Goal: Task Accomplishment & Management: Manage account settings

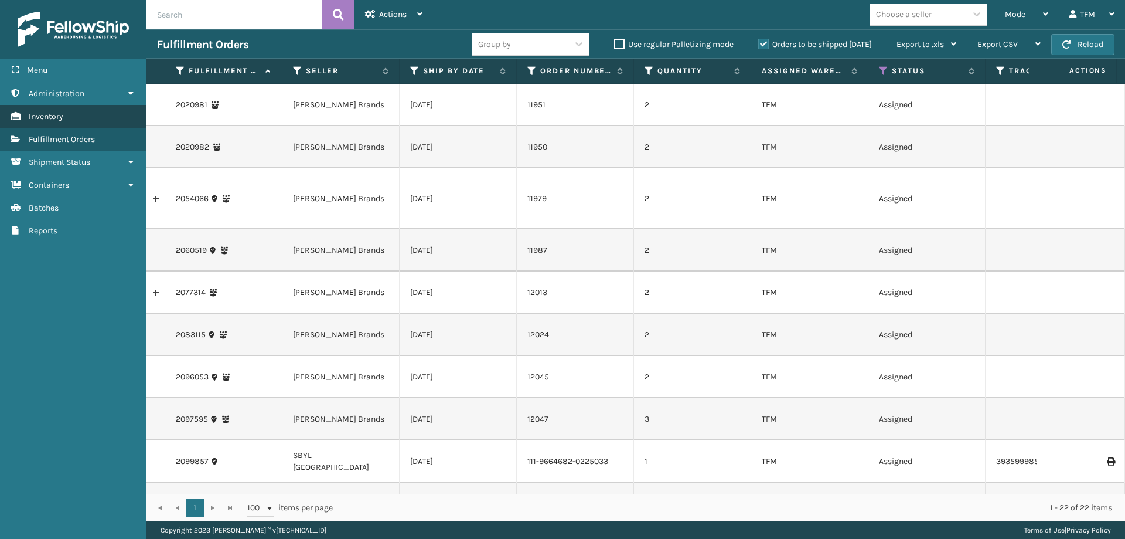
click at [77, 118] on link "Inventory" at bounding box center [73, 116] width 146 height 23
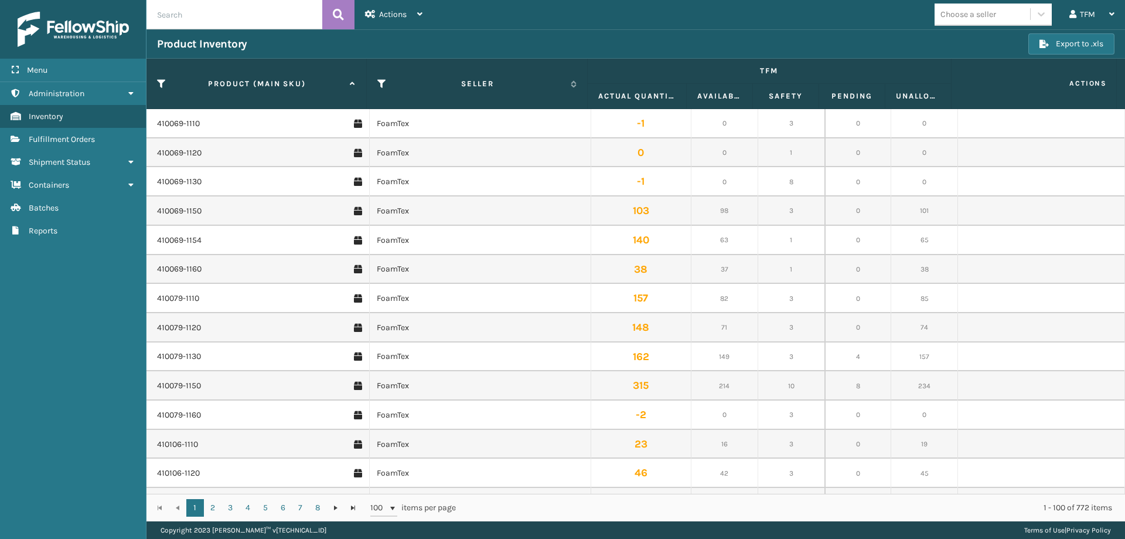
click at [82, 137] on span "Fulfillment Orders" at bounding box center [62, 139] width 66 height 10
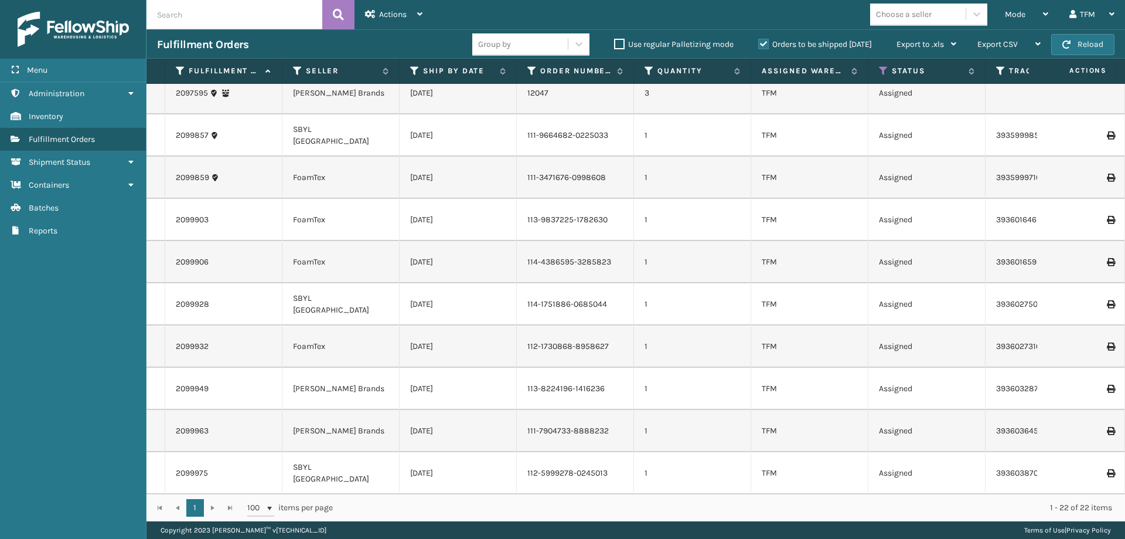
scroll to position [527, 0]
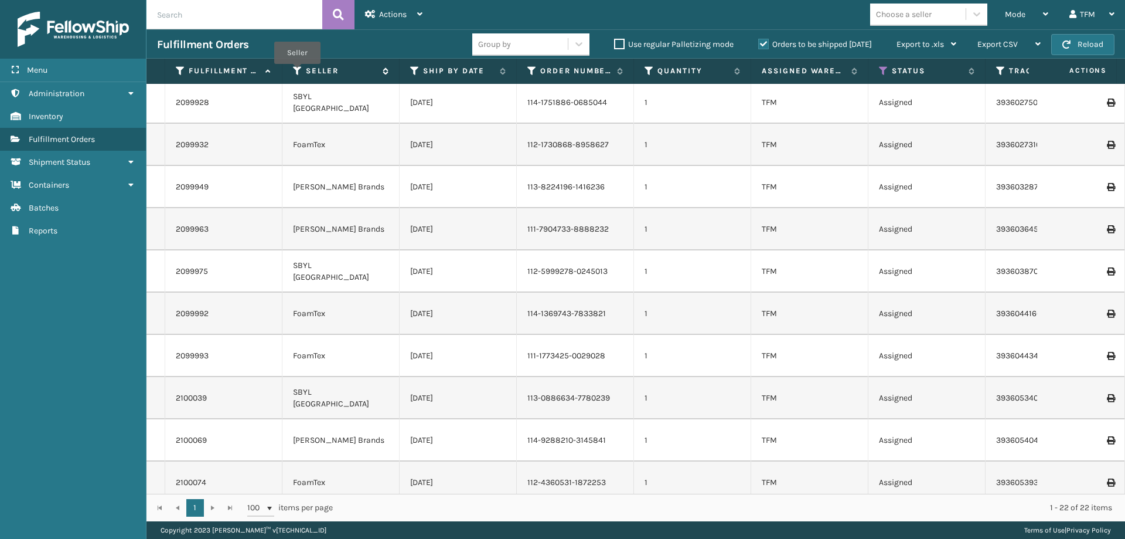
click at [297, 72] on icon at bounding box center [297, 71] width 9 height 11
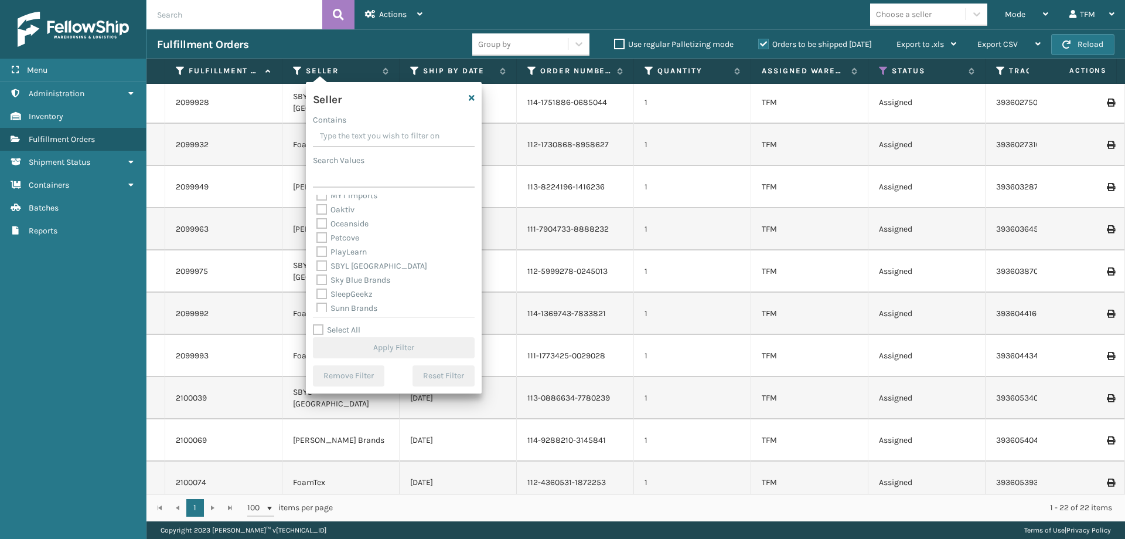
scroll to position [375, 0]
click at [359, 260] on label "SBYL [GEOGRAPHIC_DATA]" at bounding box center [371, 262] width 111 height 10
click at [317, 260] on input "SBYL [GEOGRAPHIC_DATA]" at bounding box center [316, 260] width 1 height 8
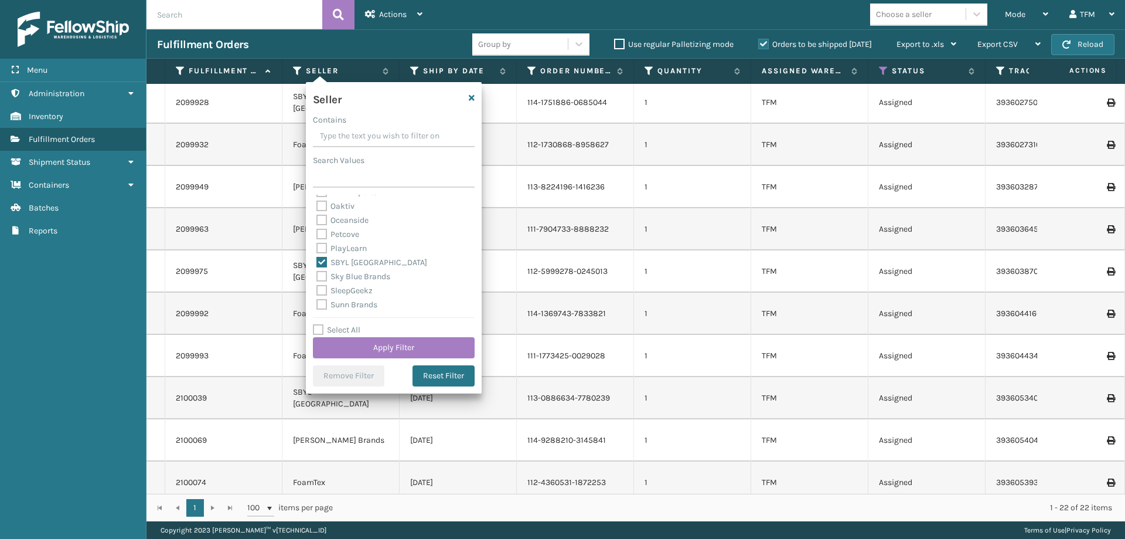
click at [359, 263] on label "SBYL [GEOGRAPHIC_DATA]" at bounding box center [371, 262] width 111 height 10
click at [317, 263] on input "SBYL [GEOGRAPHIC_DATA]" at bounding box center [316, 260] width 1 height 8
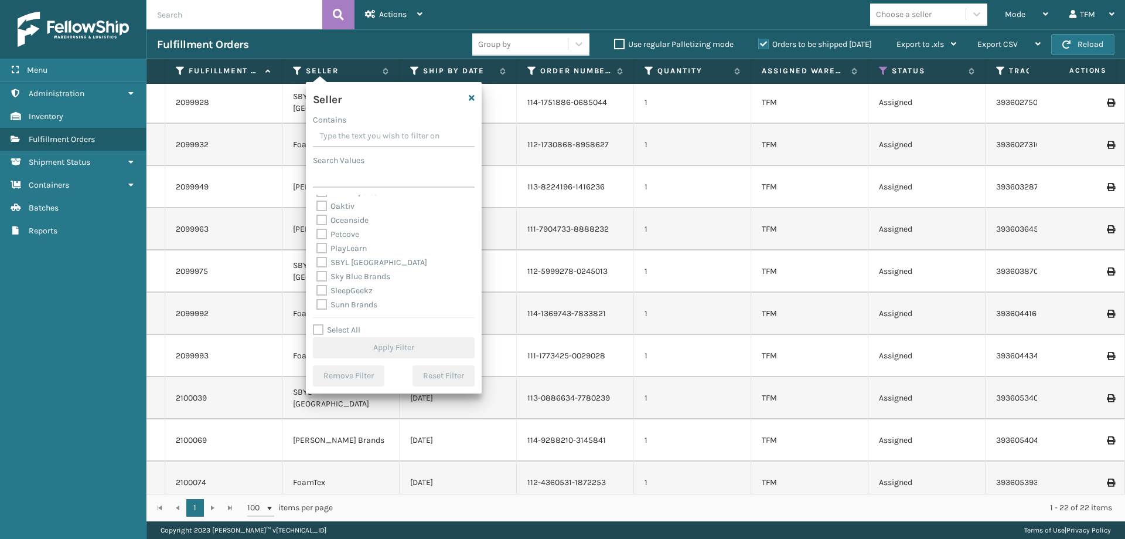
click at [353, 258] on label "SBYL [GEOGRAPHIC_DATA]" at bounding box center [371, 262] width 111 height 10
click at [317, 258] on input "SBYL [GEOGRAPHIC_DATA]" at bounding box center [316, 260] width 1 height 8
checkbox input "true"
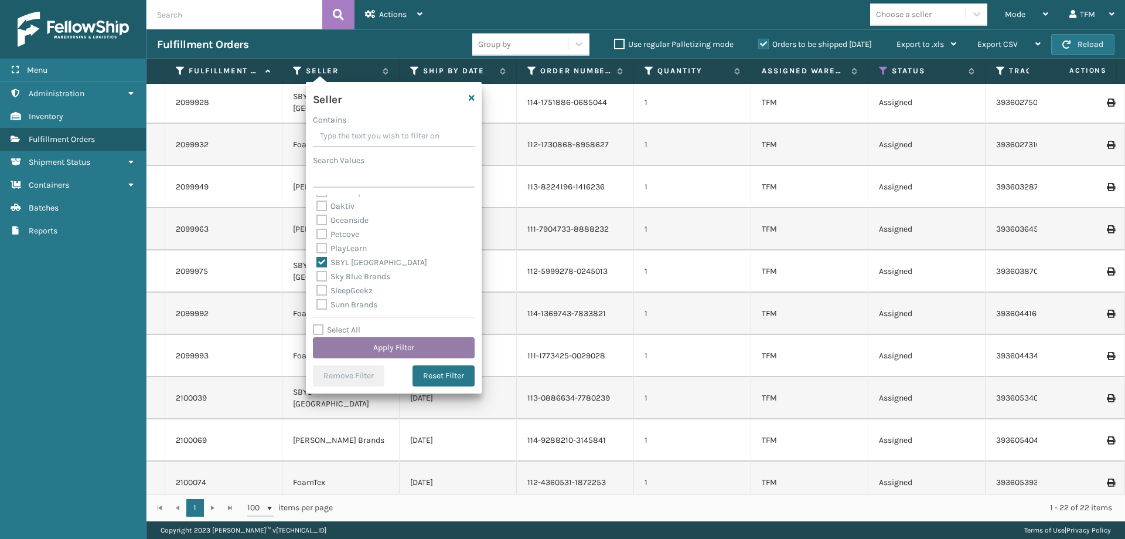
click at [395, 346] on button "Apply Filter" at bounding box center [394, 347] width 162 height 21
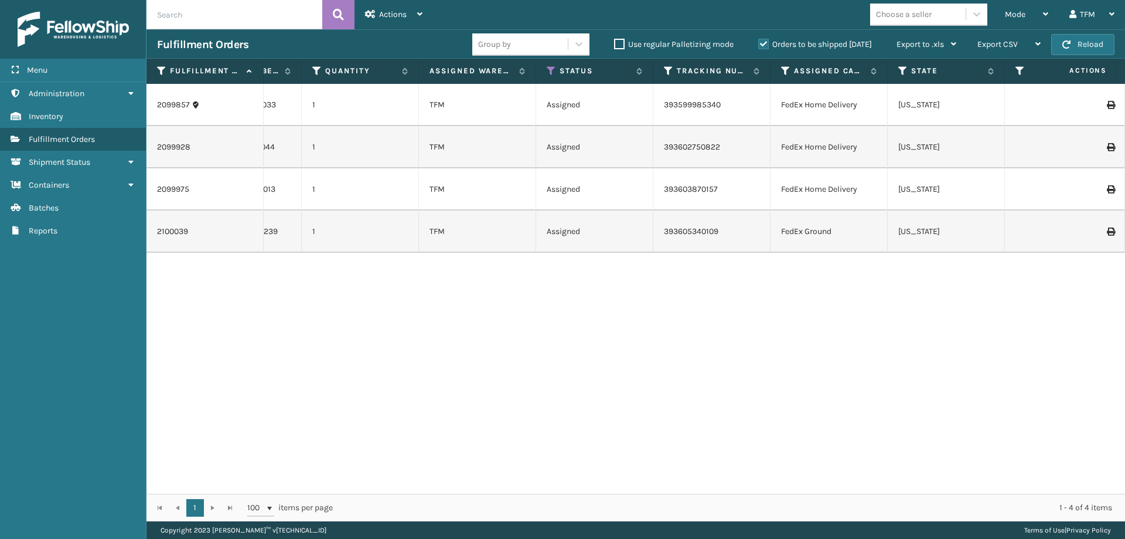
scroll to position [0, 0]
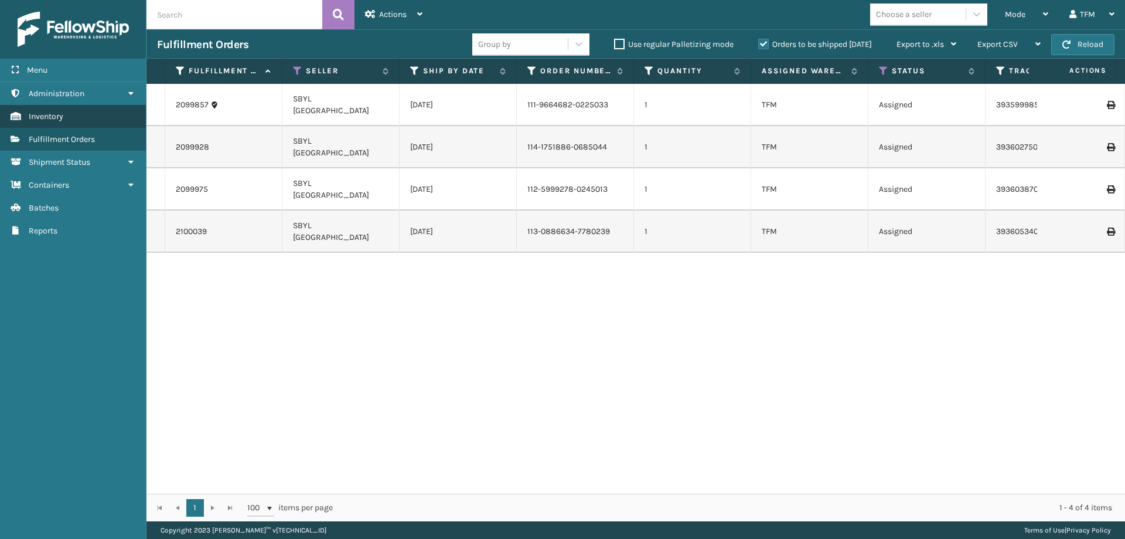
click at [50, 121] on span "Inventory" at bounding box center [46, 116] width 35 height 10
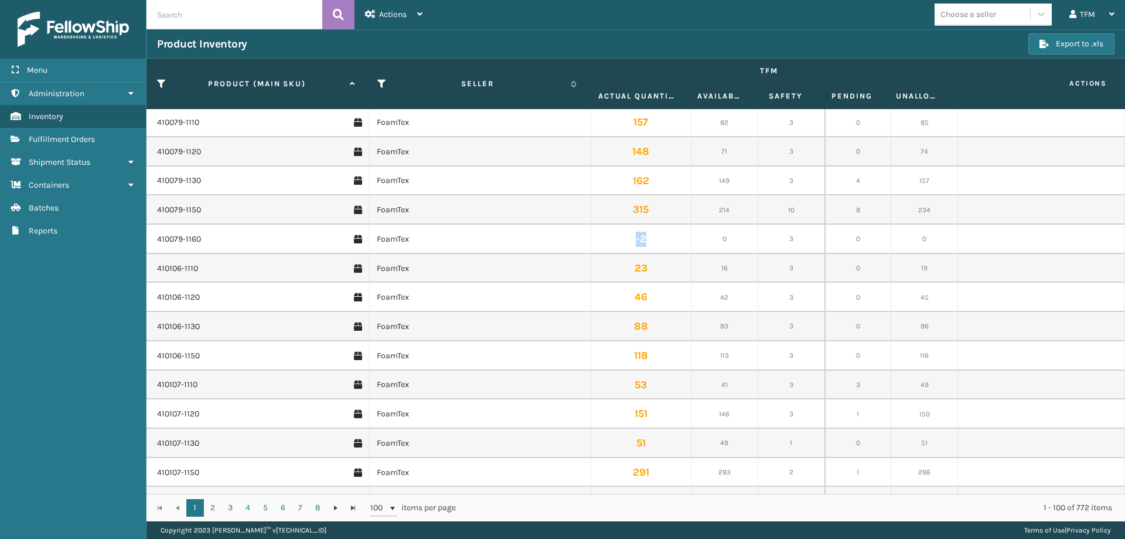
drag, startPoint x: 650, startPoint y: 240, endPoint x: 633, endPoint y: 240, distance: 17.0
click at [633, 240] on td "-2" at bounding box center [641, 238] width 100 height 29
click at [658, 297] on td "157" at bounding box center [641, 298] width 100 height 29
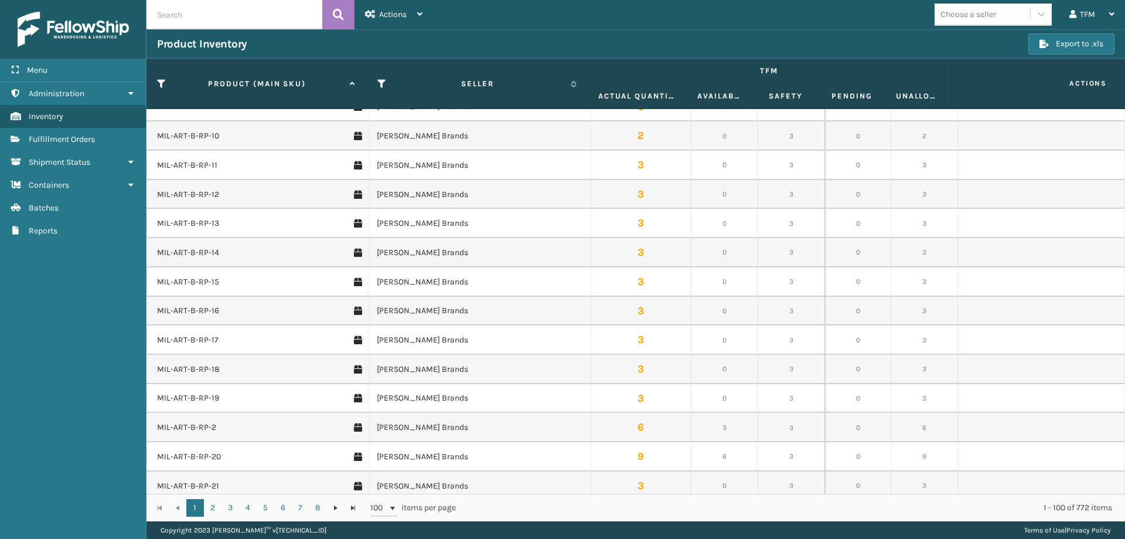
scroll to position [2001, 0]
click at [384, 82] on icon at bounding box center [381, 84] width 9 height 11
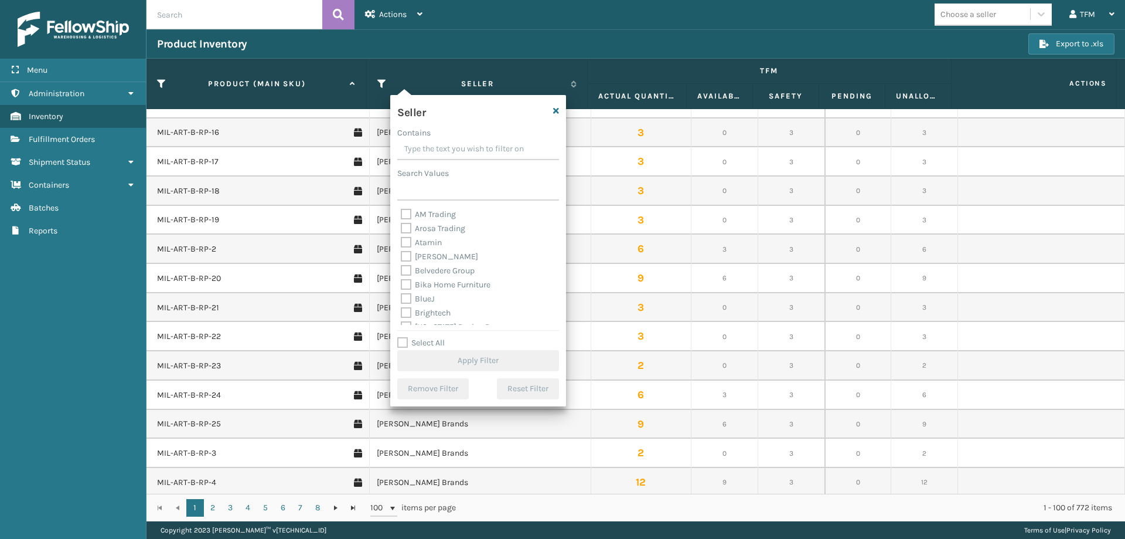
scroll to position [352, 0]
click at [436, 299] on label "SBYL [GEOGRAPHIC_DATA]" at bounding box center [456, 299] width 111 height 10
click at [401, 299] on input "SBYL [GEOGRAPHIC_DATA]" at bounding box center [401, 296] width 1 height 8
checkbox input "true"
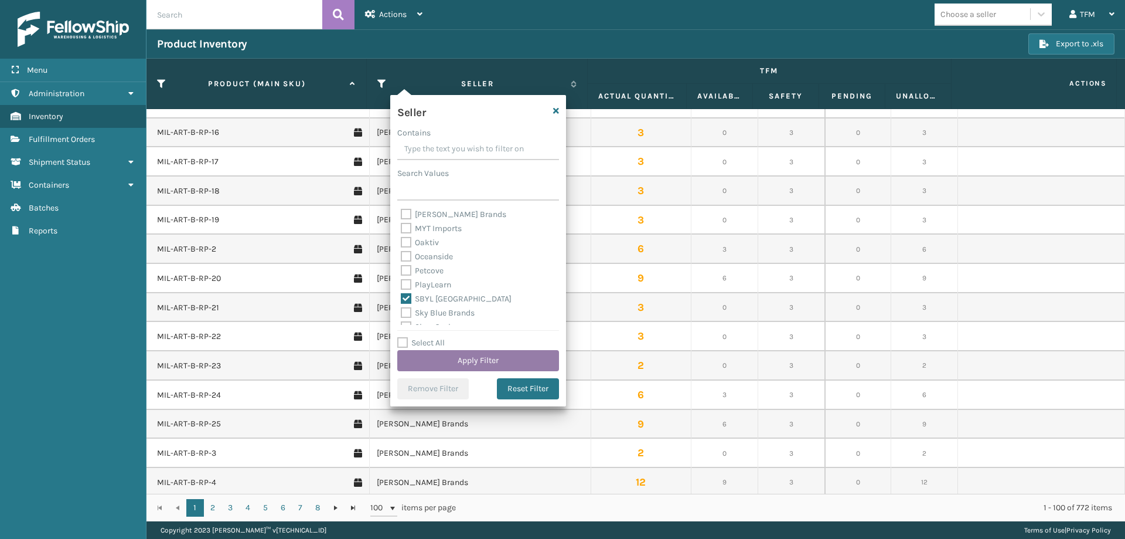
click at [499, 357] on button "Apply Filter" at bounding box center [478, 360] width 162 height 21
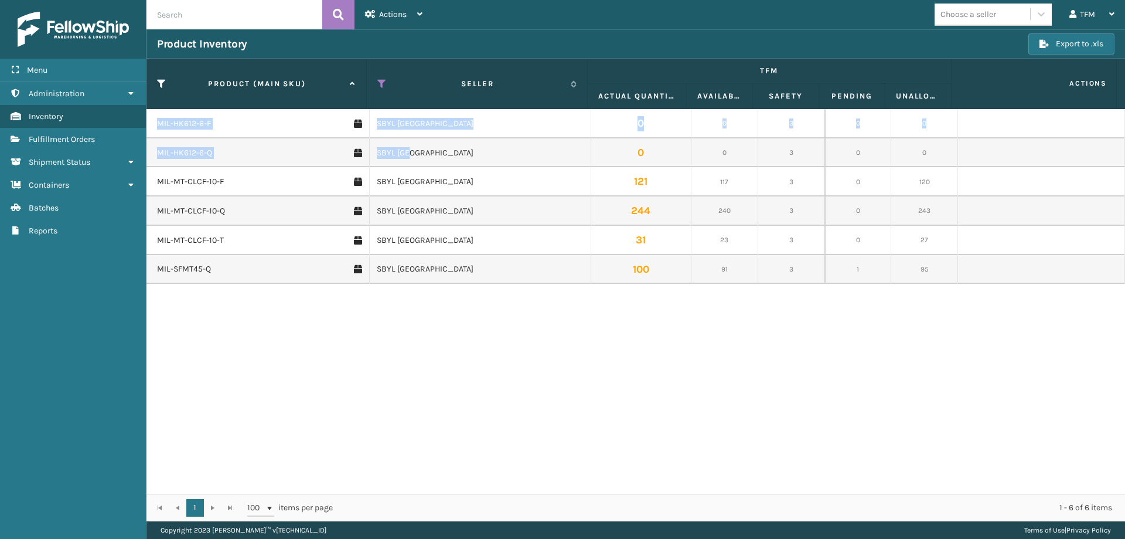
drag, startPoint x: 418, startPoint y: 151, endPoint x: 157, endPoint y: 121, distance: 263.1
click at [157, 121] on tbody "MIL-HK612-6-F SBYL [GEOGRAPHIC_DATA] 0 0 3 0 0 MIL-HK612-6-Q SBYL USA 0 0 3 0 0…" at bounding box center [636, 196] width 979 height 175
click at [405, 381] on div "MIL-HK612-6-F SBYL [GEOGRAPHIC_DATA] 0 0 3 0 0 MIL-HK612-6-Q SBYL USA 0 0 3 0 0…" at bounding box center [636, 301] width 979 height 384
click at [382, 81] on icon at bounding box center [381, 84] width 9 height 11
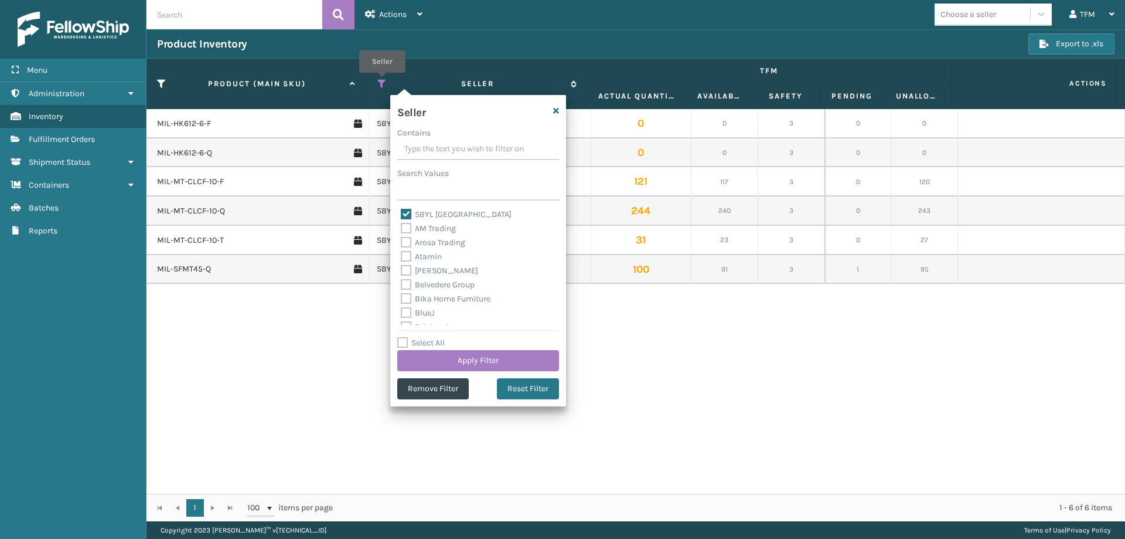
click at [382, 81] on icon at bounding box center [381, 84] width 9 height 11
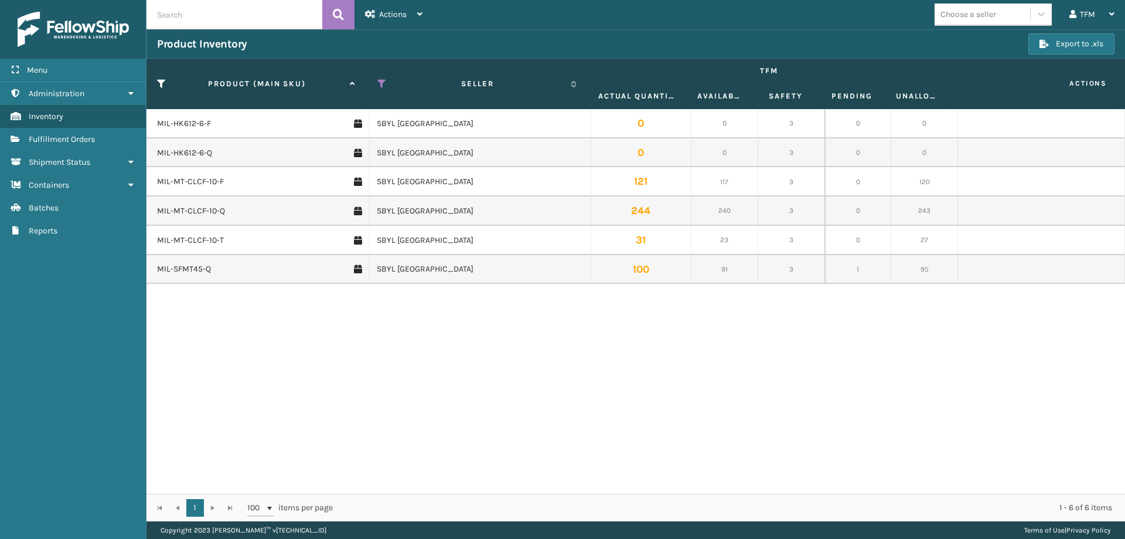
click at [294, 384] on div "MIL-HK612-6-F SBYL [GEOGRAPHIC_DATA] 0 0 3 0 0 MIL-HK612-6-Q SBYL USA 0 0 3 0 0…" at bounding box center [636, 301] width 979 height 384
